Goal: Task Accomplishment & Management: Manage account settings

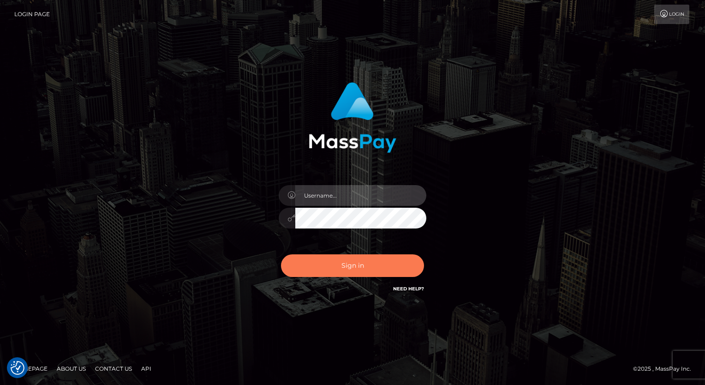
type input "aly.ignite"
click at [364, 266] on button "Sign in" at bounding box center [352, 265] width 143 height 23
type input "aly.ignite"
click at [349, 270] on button "Sign in" at bounding box center [352, 265] width 143 height 23
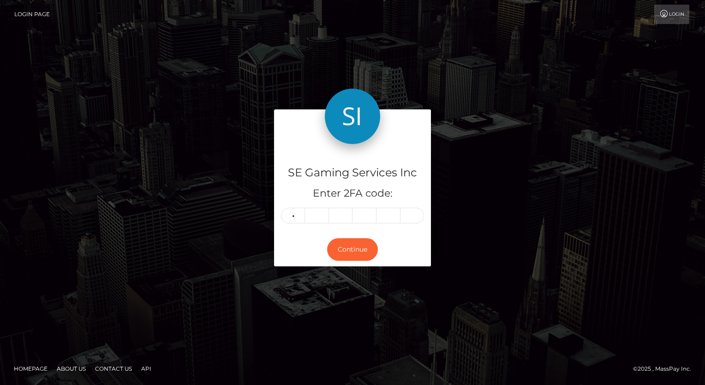
type input "7"
type input "9"
type input "8"
type input "7"
type input "3"
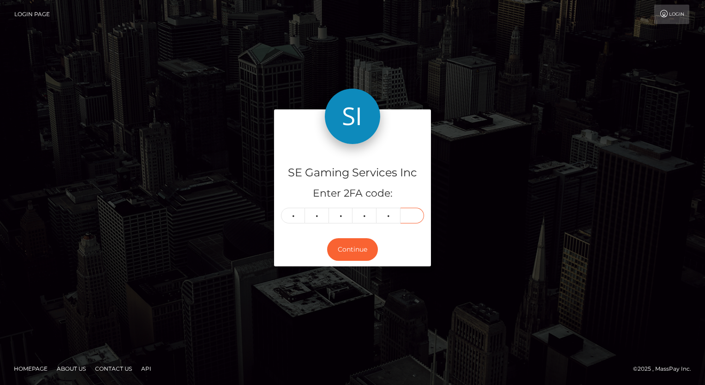
type input "8"
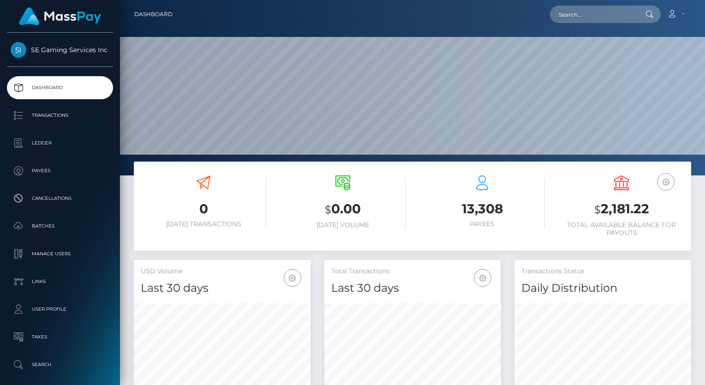
scroll to position [163, 177]
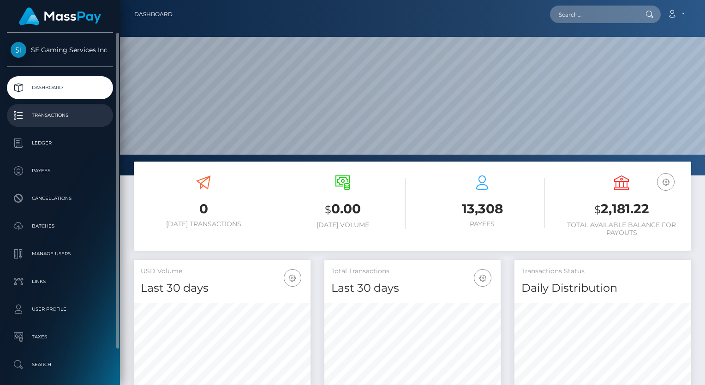
click at [46, 116] on p "Transactions" at bounding box center [60, 115] width 99 height 14
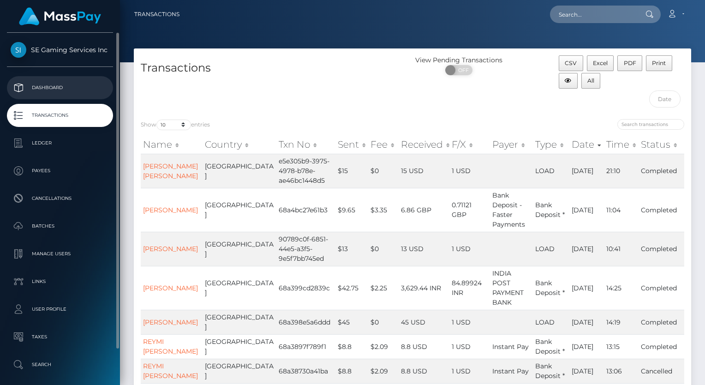
click at [60, 93] on p "Dashboard" at bounding box center [60, 88] width 99 height 14
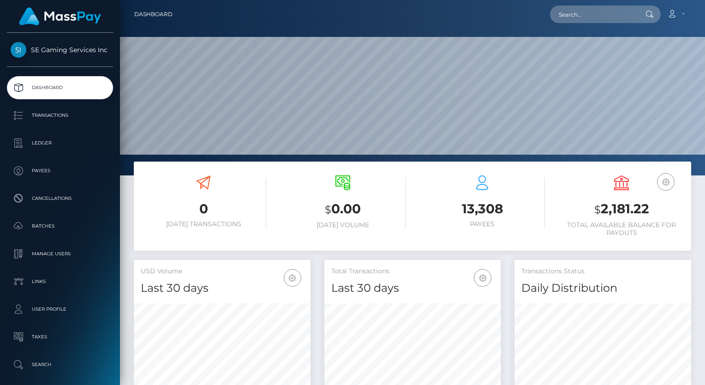
scroll to position [163, 177]
